Goal: Task Accomplishment & Management: Manage account settings

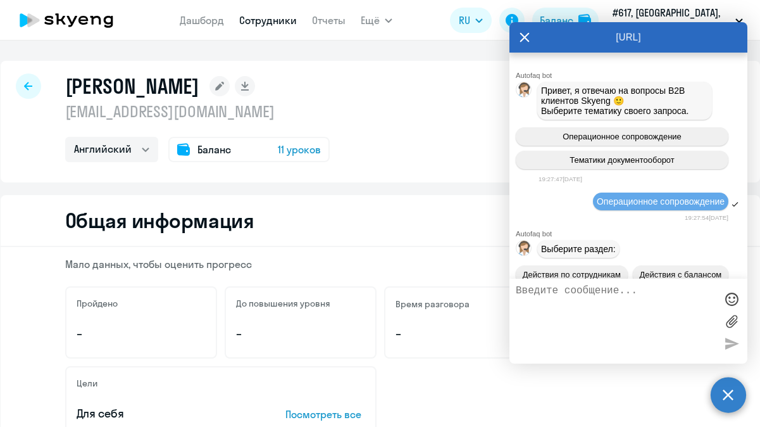
select select "english"
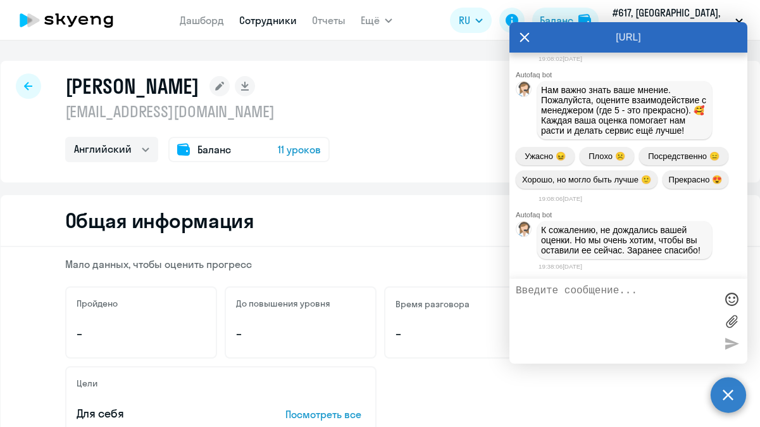
click at [23, 91] on div at bounding box center [28, 85] width 25 height 25
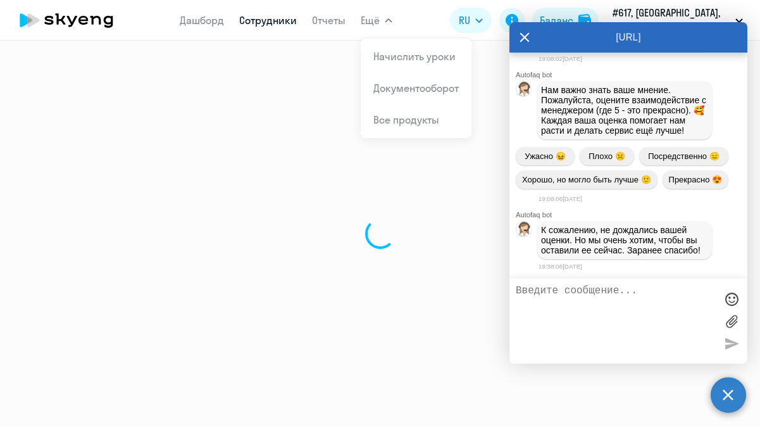
select select "30"
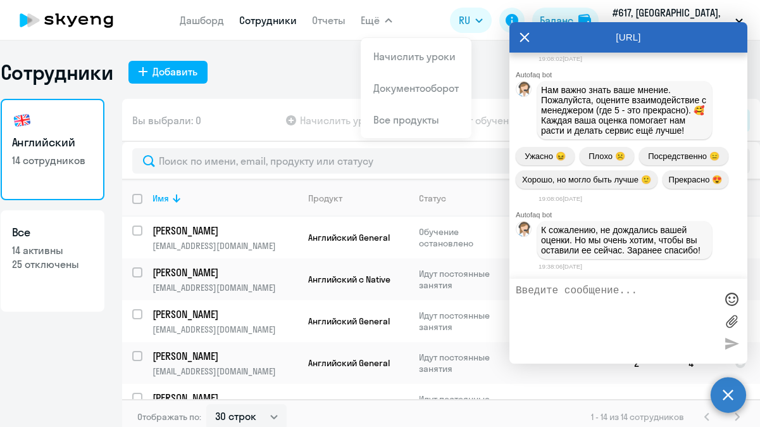
click at [280, 21] on link "Сотрудники" at bounding box center [268, 20] width 58 height 13
click at [522, 37] on icon at bounding box center [525, 37] width 10 height 30
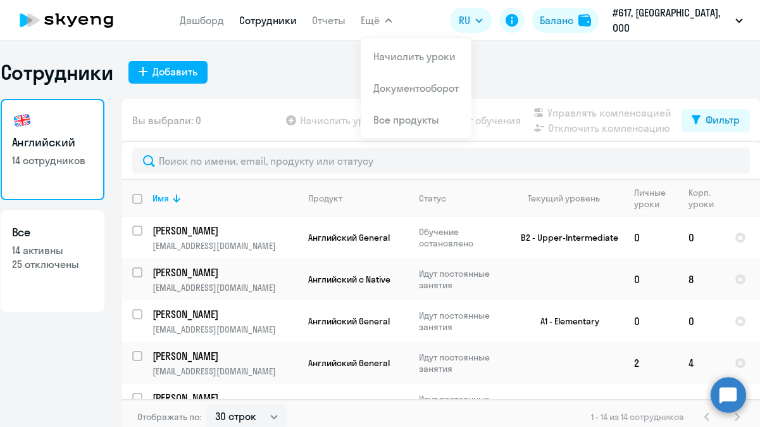
click at [380, 23] on span "Ещё" at bounding box center [370, 20] width 19 height 15
click at [405, 47] on li "Начислить уроки" at bounding box center [416, 57] width 111 height 32
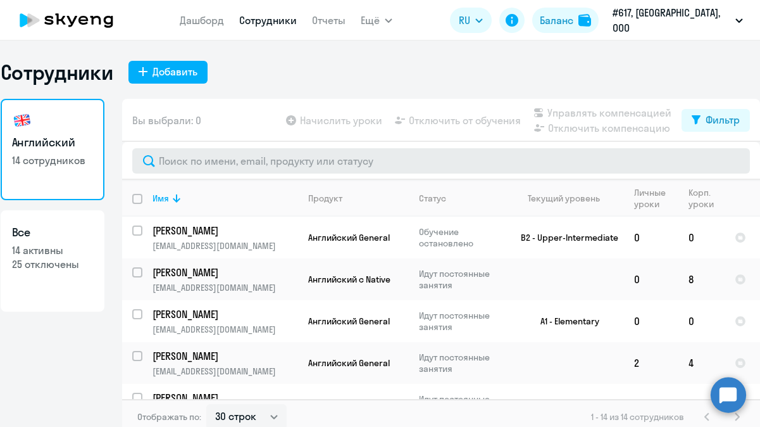
scroll to position [8, 0]
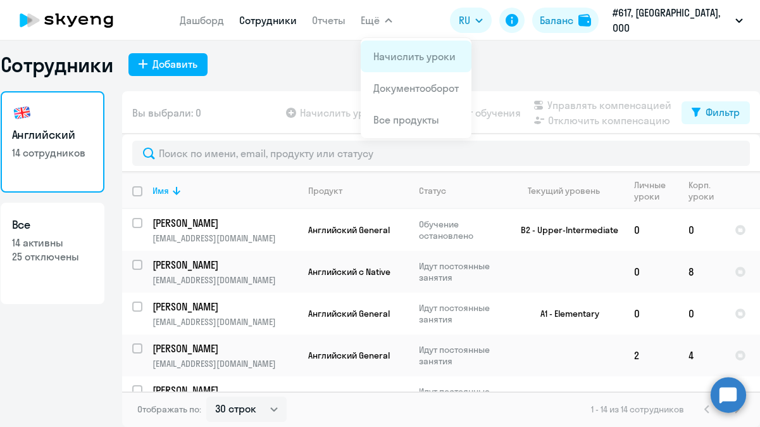
click at [400, 57] on link "Начислить уроки" at bounding box center [415, 56] width 82 height 13
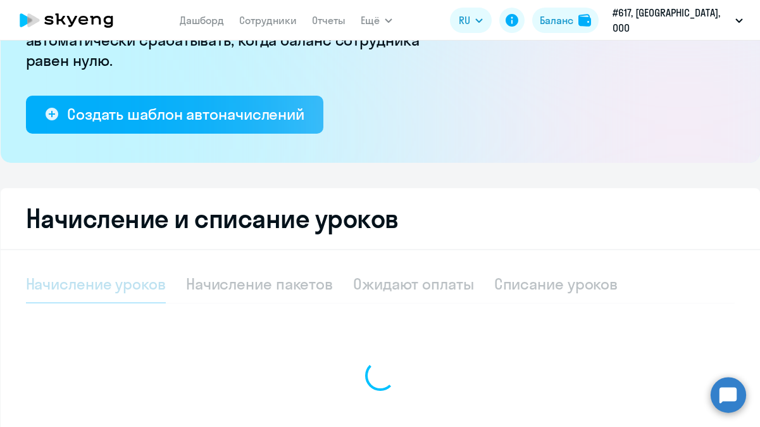
select select "10"
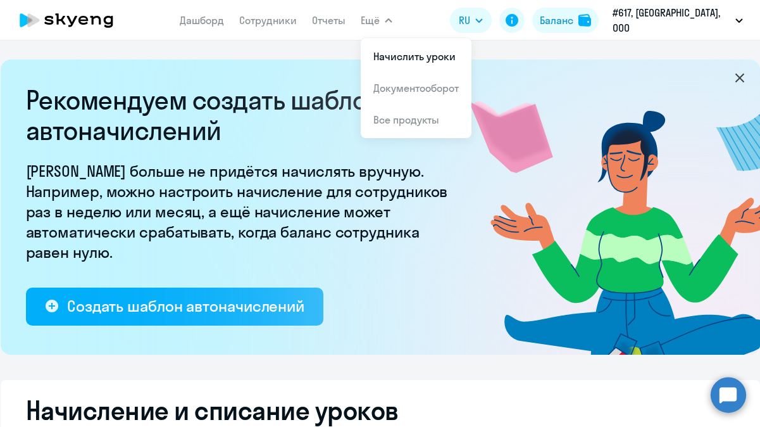
click at [387, 31] on button "Ещё" at bounding box center [377, 20] width 32 height 25
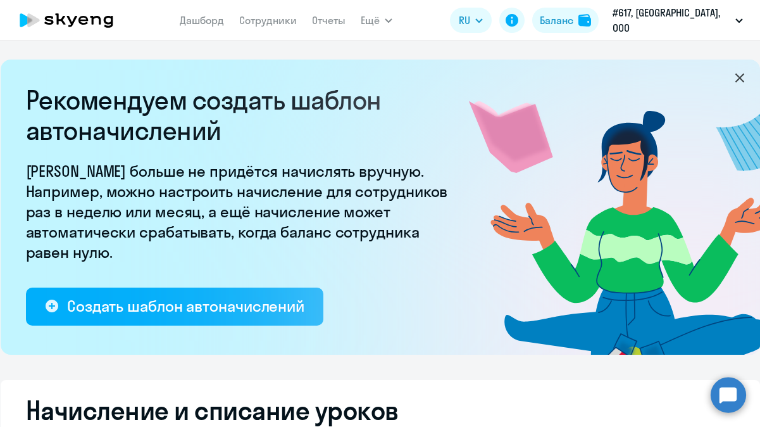
click at [387, 31] on button "Ещё" at bounding box center [377, 20] width 32 height 25
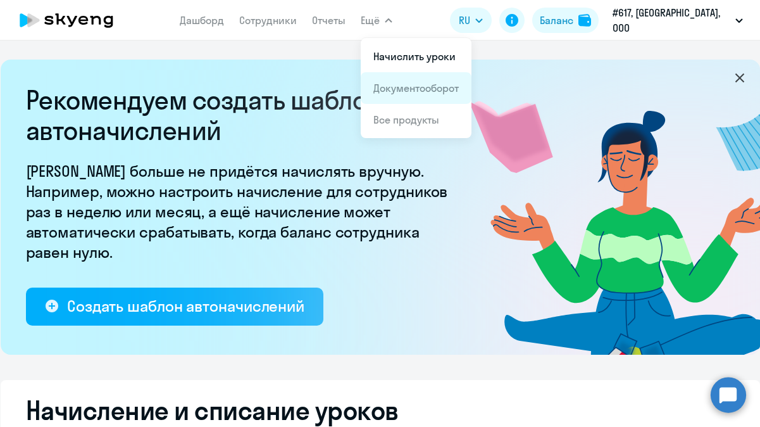
click at [408, 84] on link "Документооборот" at bounding box center [416, 88] width 85 height 13
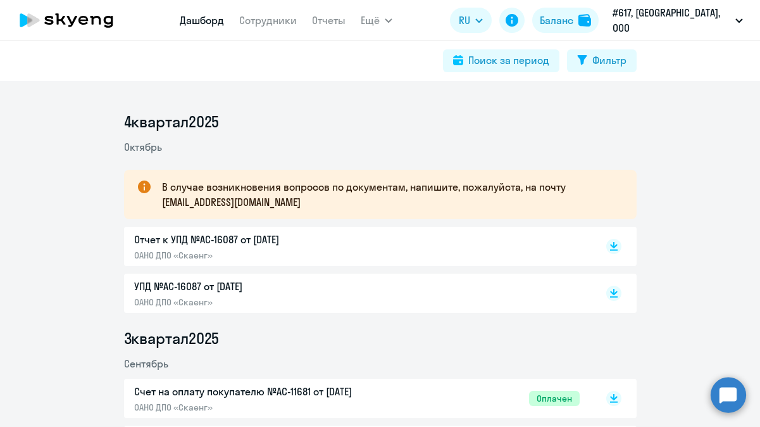
click at [223, 15] on link "Дашборд" at bounding box center [202, 20] width 44 height 13
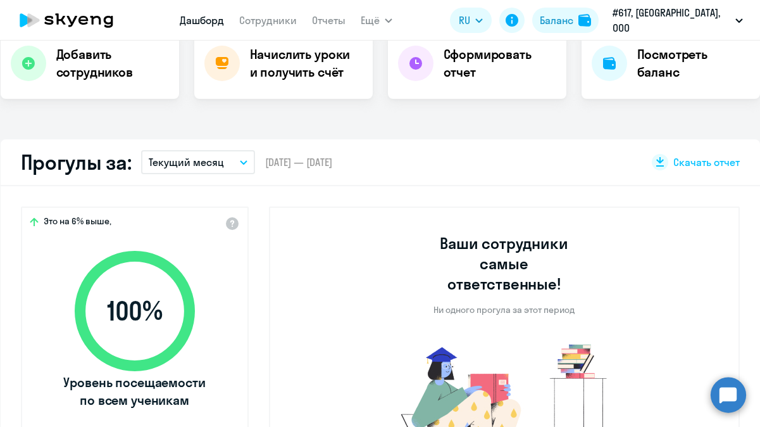
select select "30"
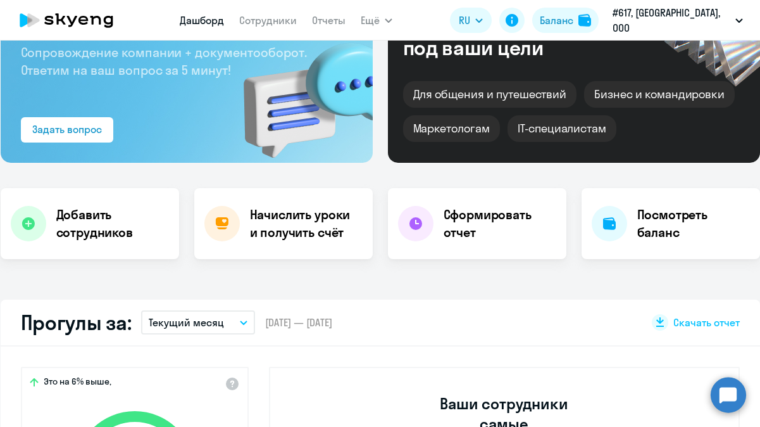
scroll to position [67, 0]
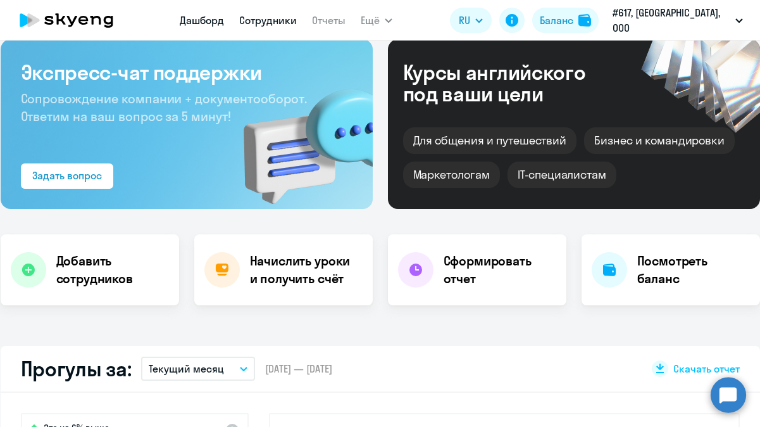
click at [289, 21] on link "Сотрудники" at bounding box center [268, 20] width 58 height 13
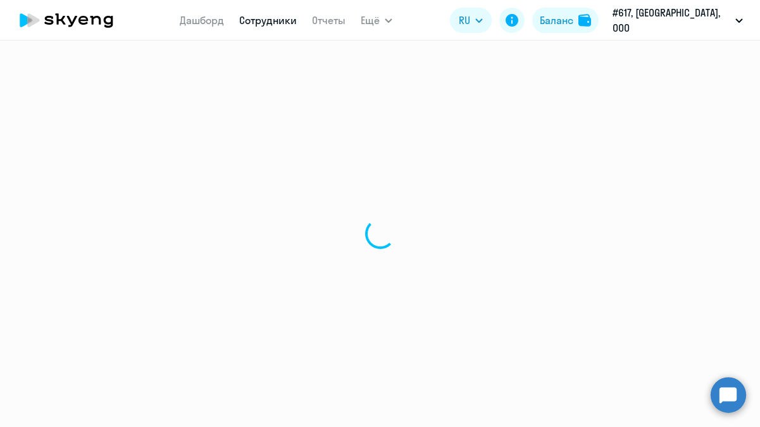
select select "30"
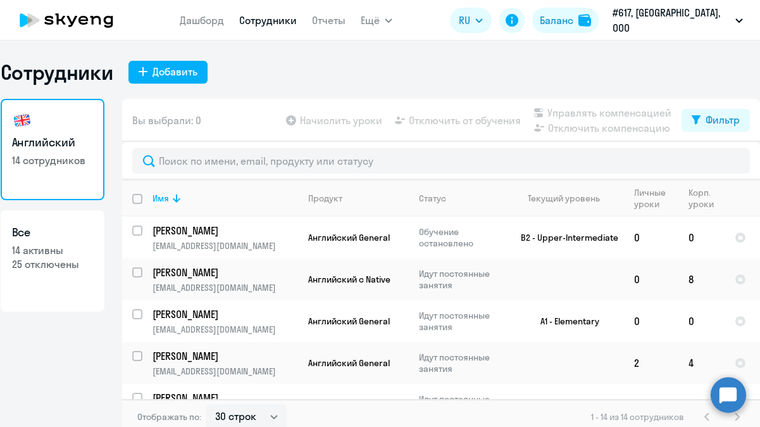
click at [67, 230] on h3 "Все" at bounding box center [52, 232] width 81 height 16
select select "30"
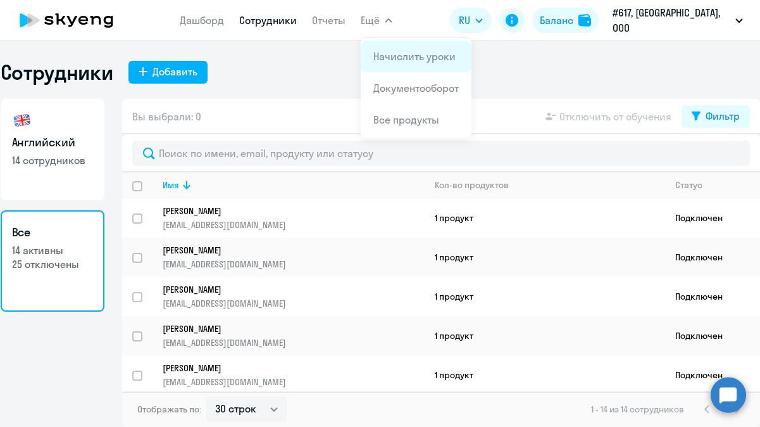
click at [412, 53] on link "Начислить уроки" at bounding box center [415, 56] width 82 height 13
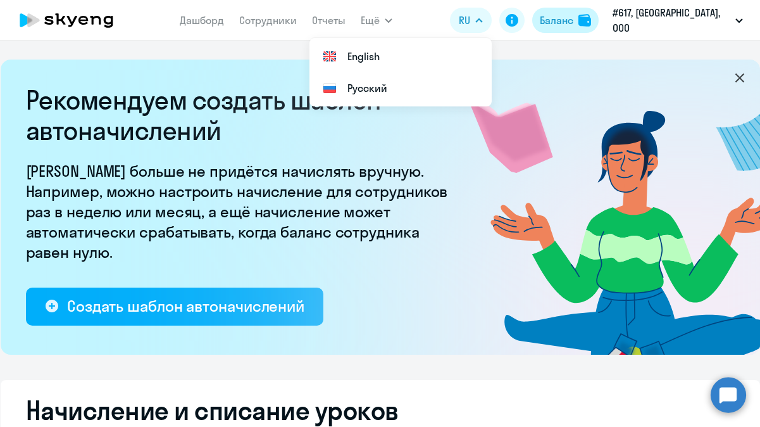
select select "10"
click at [574, 22] on div "Баланс" at bounding box center [557, 20] width 34 height 15
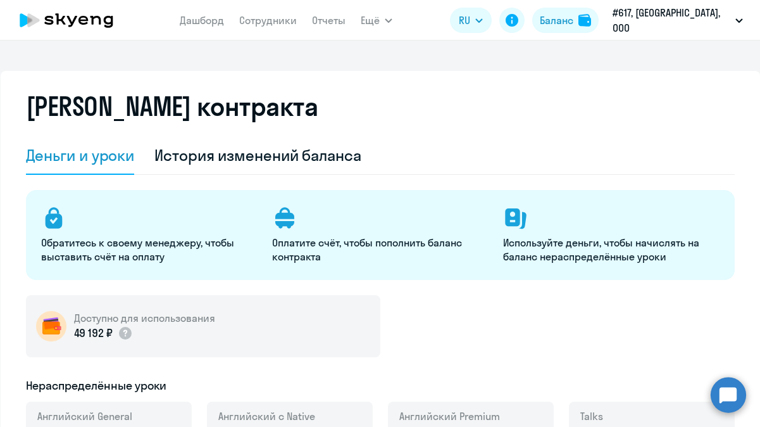
select select "english_adult_not_native_speaker"
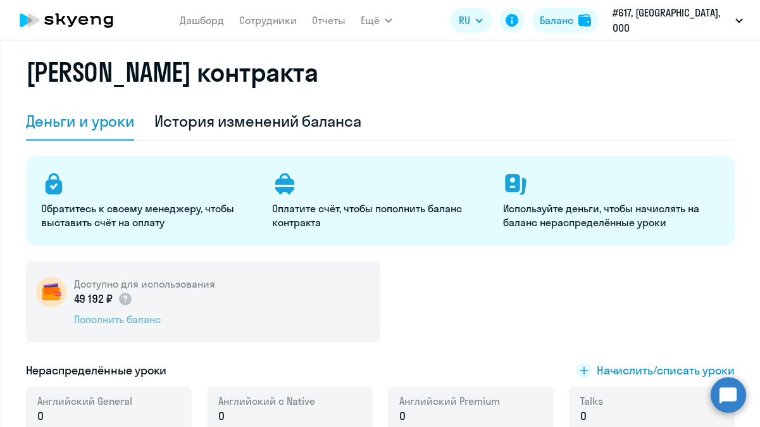
scroll to position [35, 0]
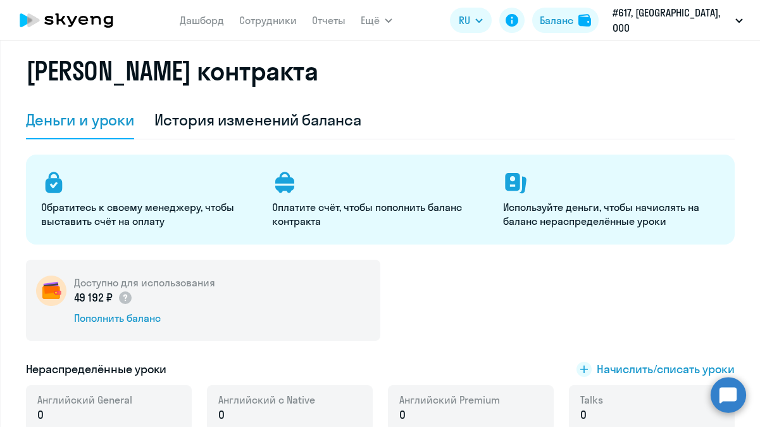
drag, startPoint x: 71, startPoint y: 281, endPoint x: 136, endPoint y: 297, distance: 67.1
click at [136, 297] on div "Доступно для использования 49 192 ₽ Пополнить баланс" at bounding box center [203, 300] width 355 height 81
copy div "Доступно для использования 49 192 ₽"
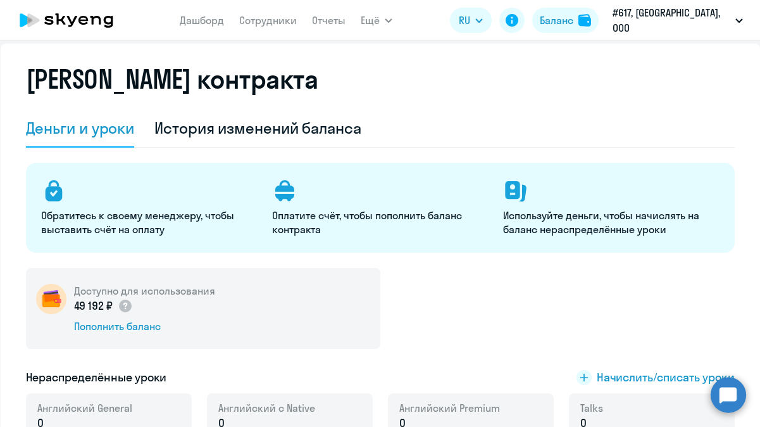
scroll to position [27, 0]
drag, startPoint x: 5, startPoint y: 18, endPoint x: 29, endPoint y: 24, distance: 24.9
click at [29, 24] on app-header "Дашборд Сотрудники Отчеты Ещё Начислить уроки Документооборот Все продукты Дашб…" at bounding box center [380, 20] width 760 height 41
